Goal: Information Seeking & Learning: Check status

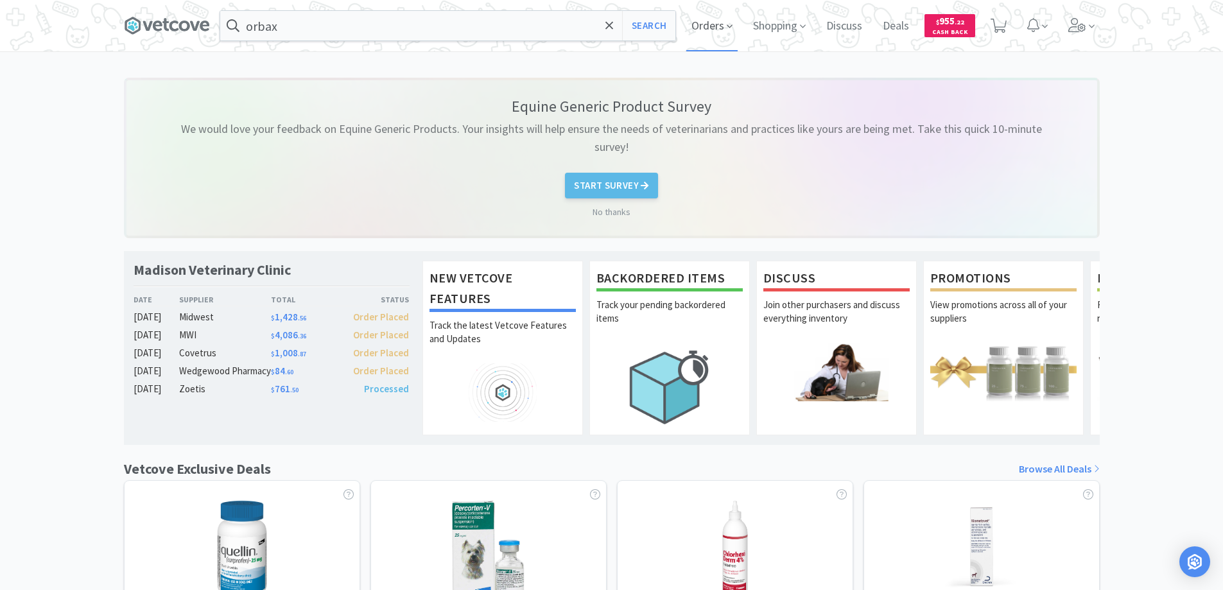
click at [705, 25] on span "Orders" at bounding box center [712, 25] width 51 height 51
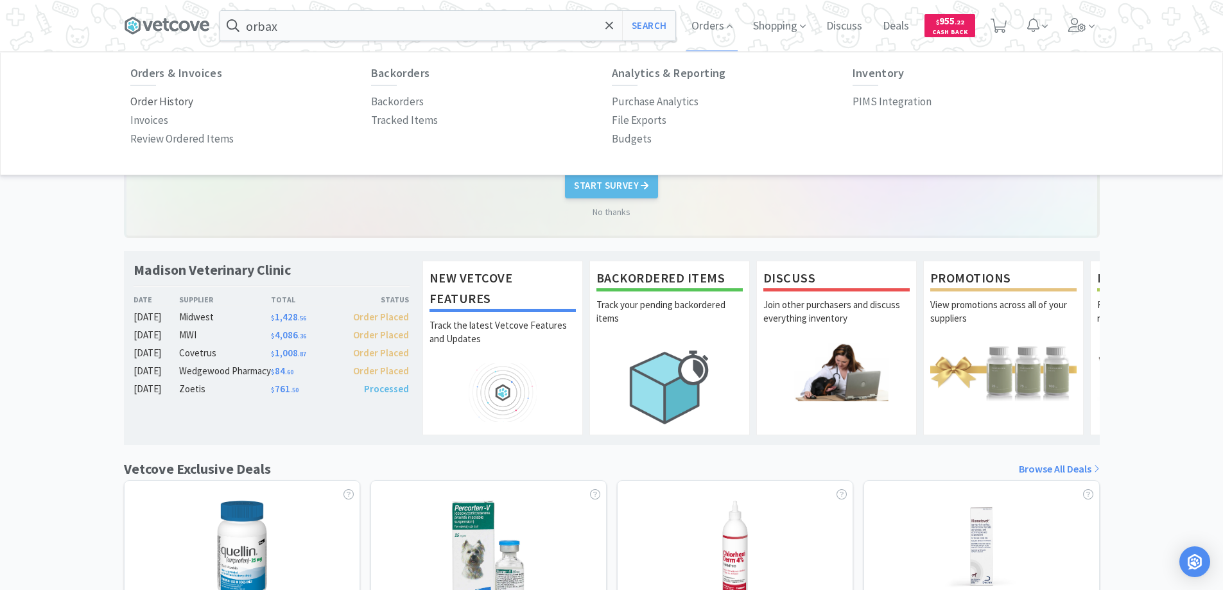
click at [182, 100] on p "Order History" at bounding box center [161, 101] width 63 height 17
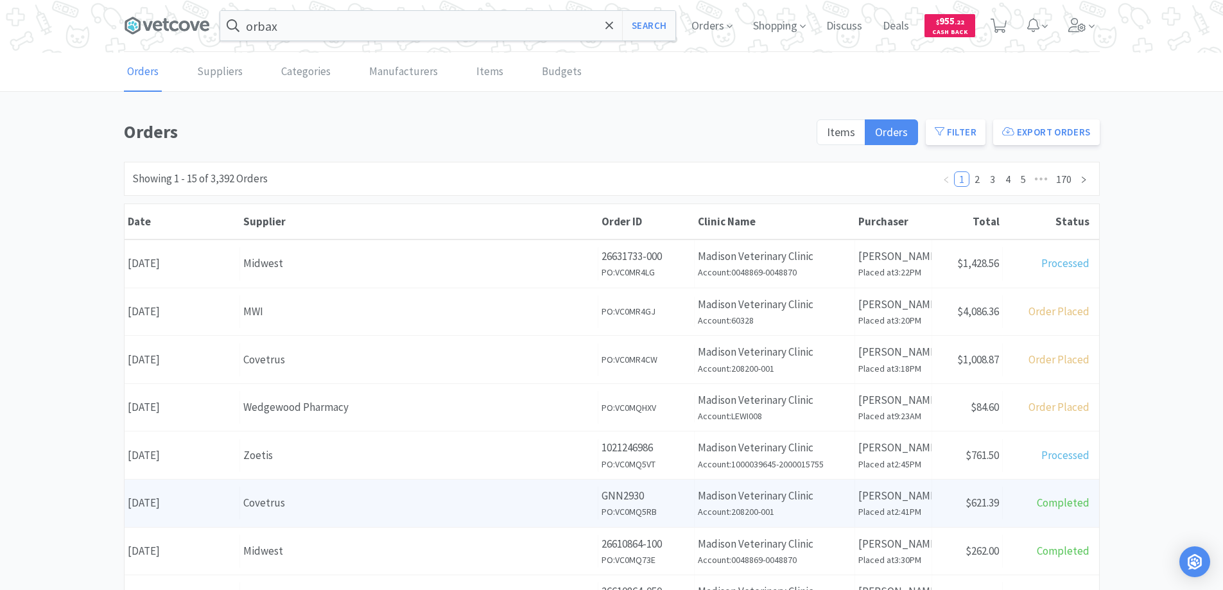
click at [371, 511] on div "Covetrus" at bounding box center [418, 502] width 351 height 17
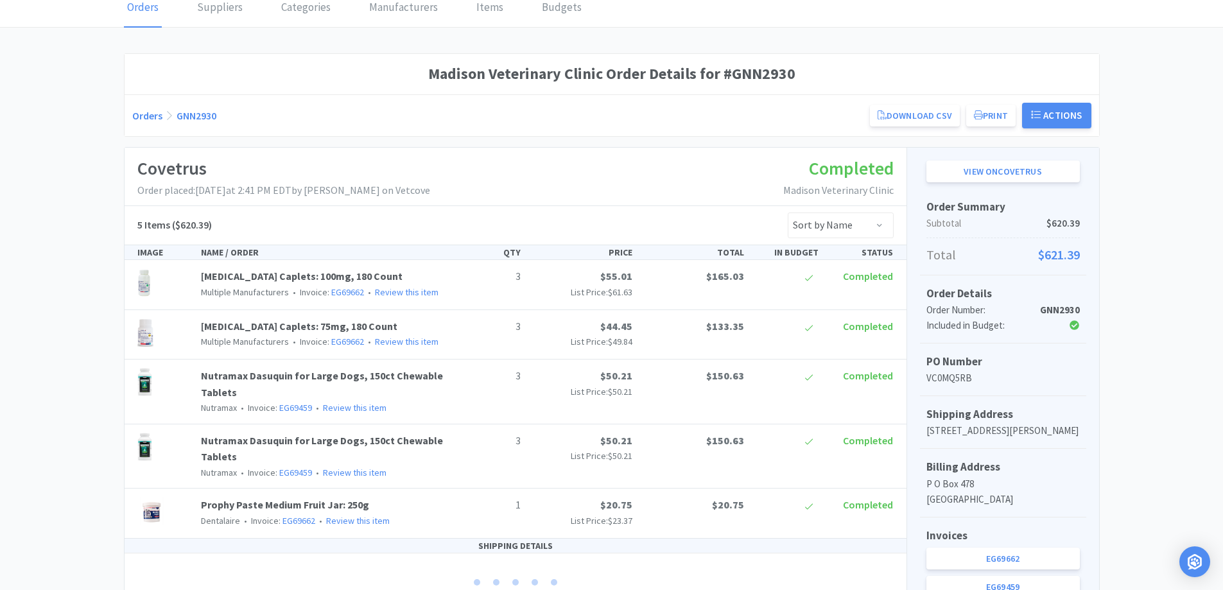
scroll to position [257, 0]
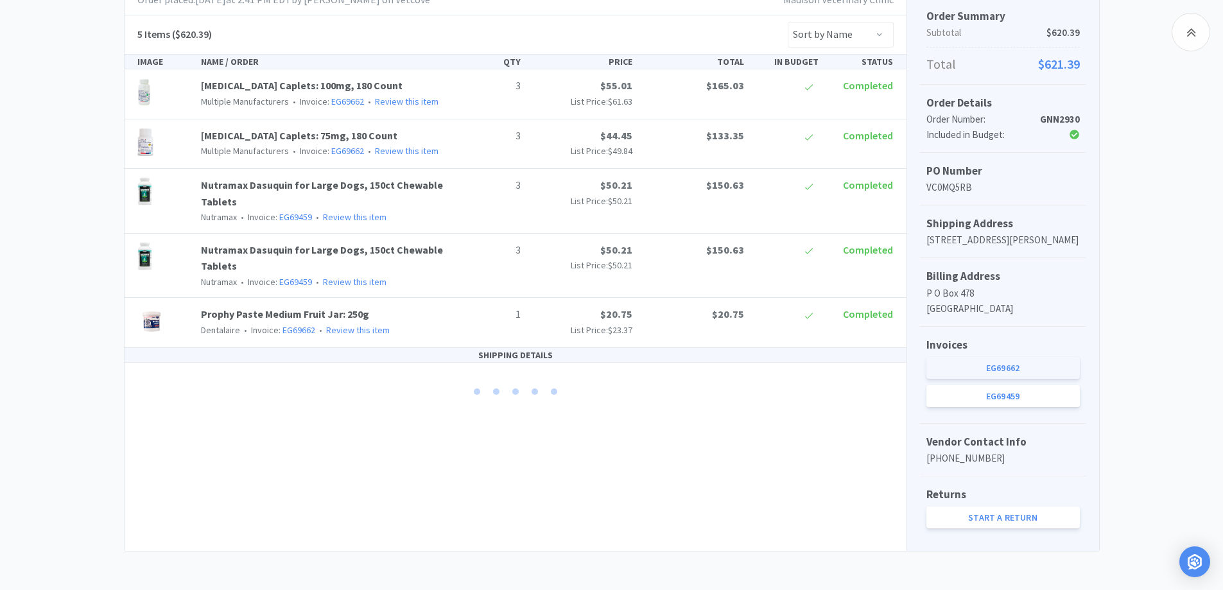
click at [972, 379] on link "EG69662" at bounding box center [1003, 368] width 153 height 22
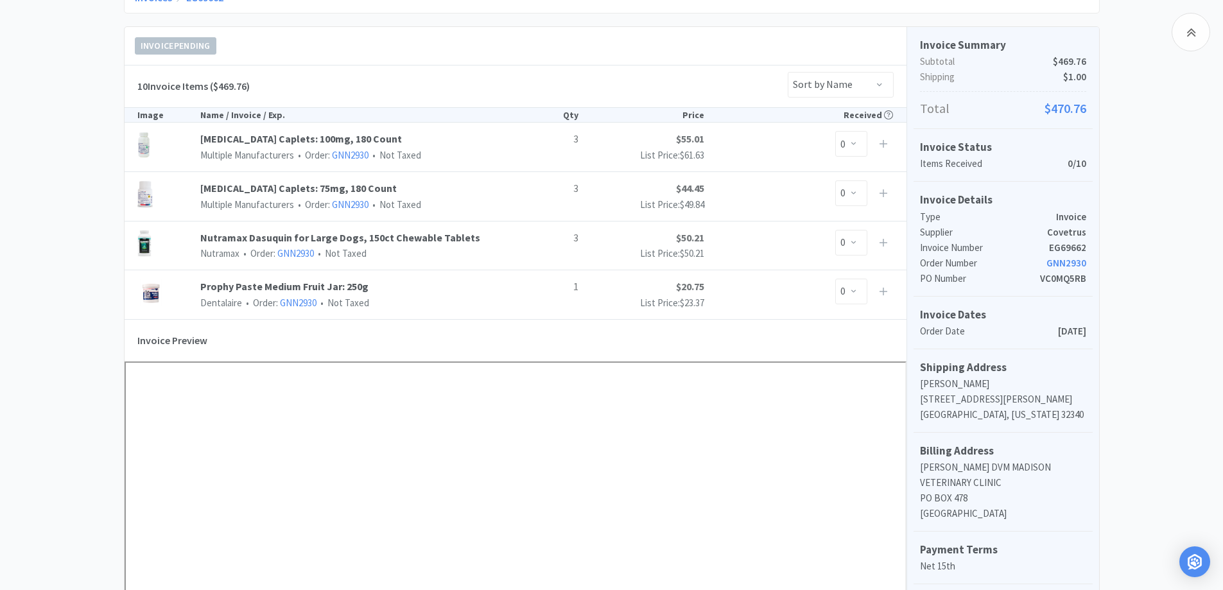
scroll to position [193, 0]
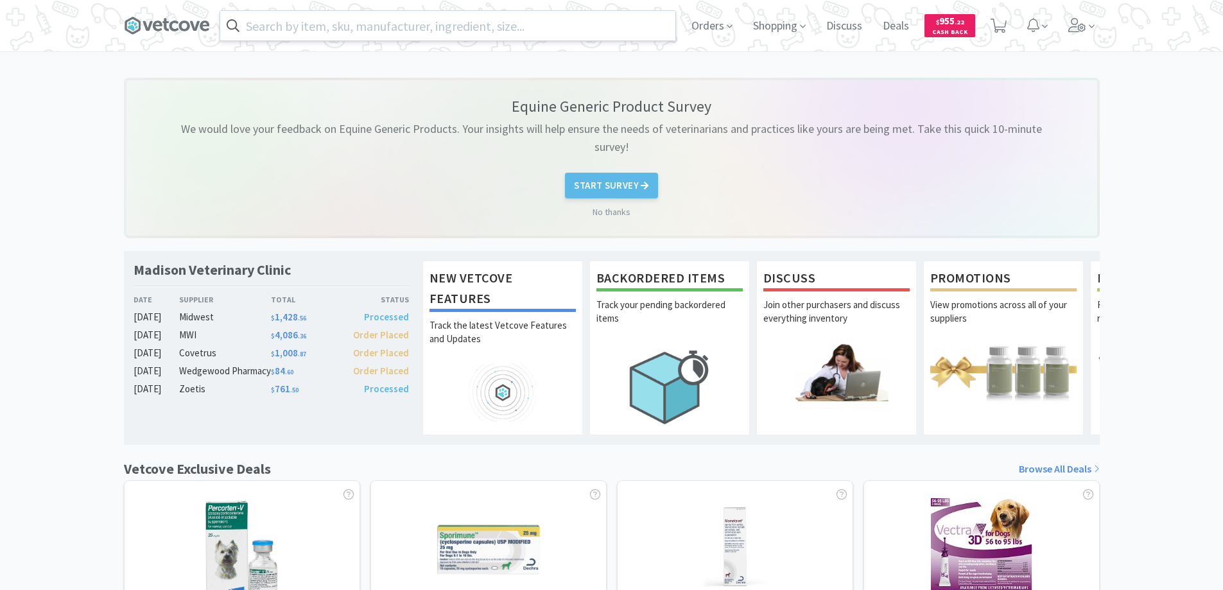
click at [279, 27] on input "text" at bounding box center [447, 26] width 455 height 30
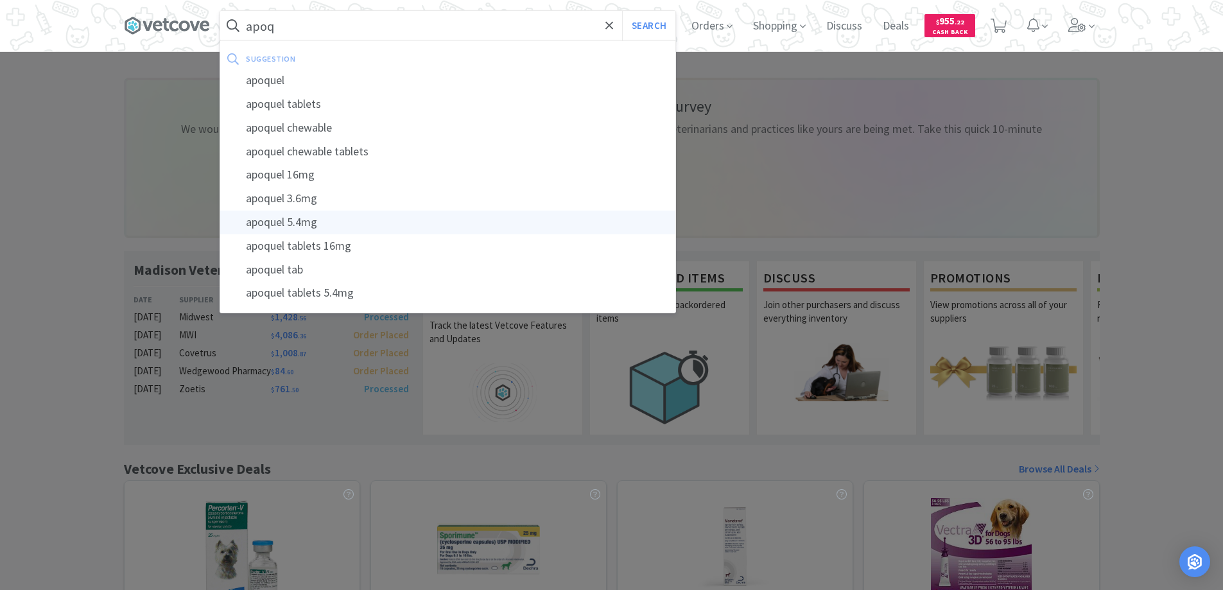
click at [268, 226] on div "apoquel 5.4mg" at bounding box center [447, 223] width 455 height 24
type input "apoquel 5.4mg"
